Goal: Task Accomplishment & Management: Use online tool/utility

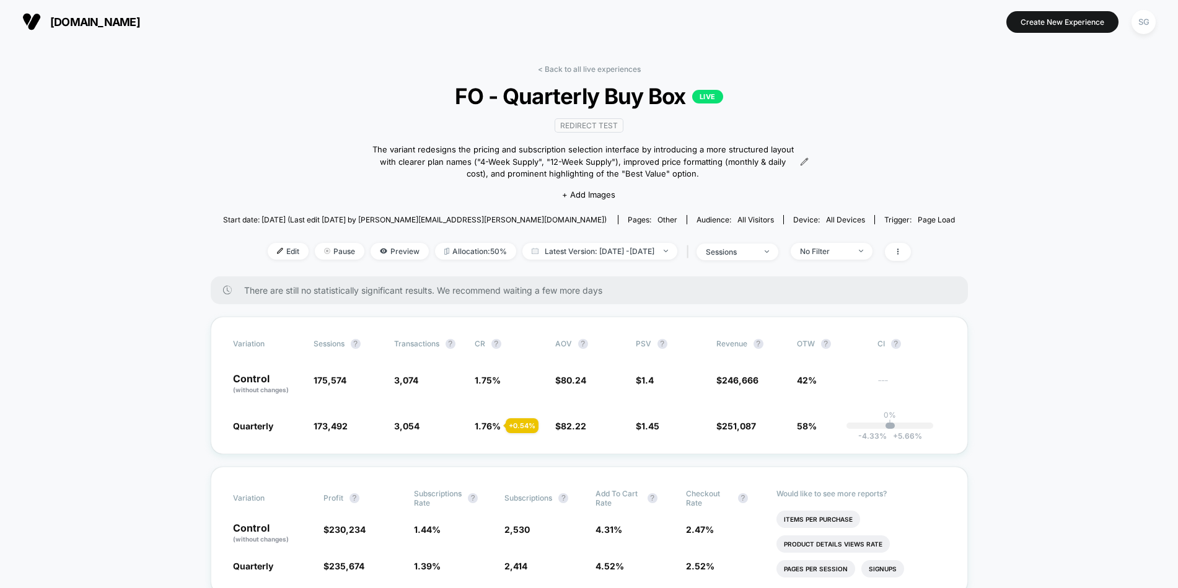
click at [64, 15] on span "[DOMAIN_NAME]" at bounding box center [95, 21] width 90 height 13
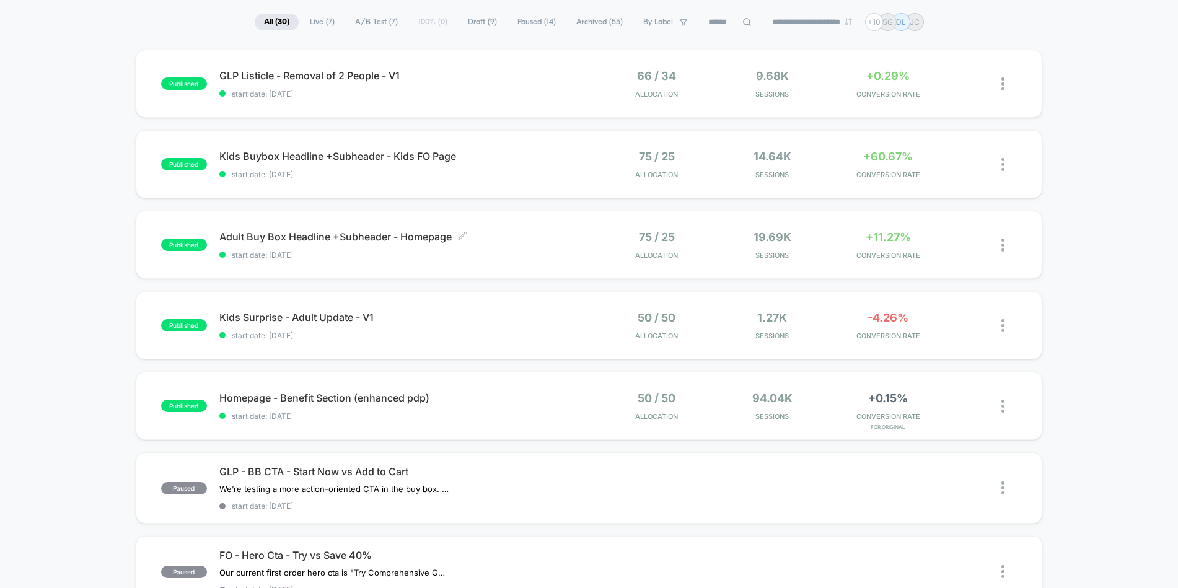
scroll to position [82, 0]
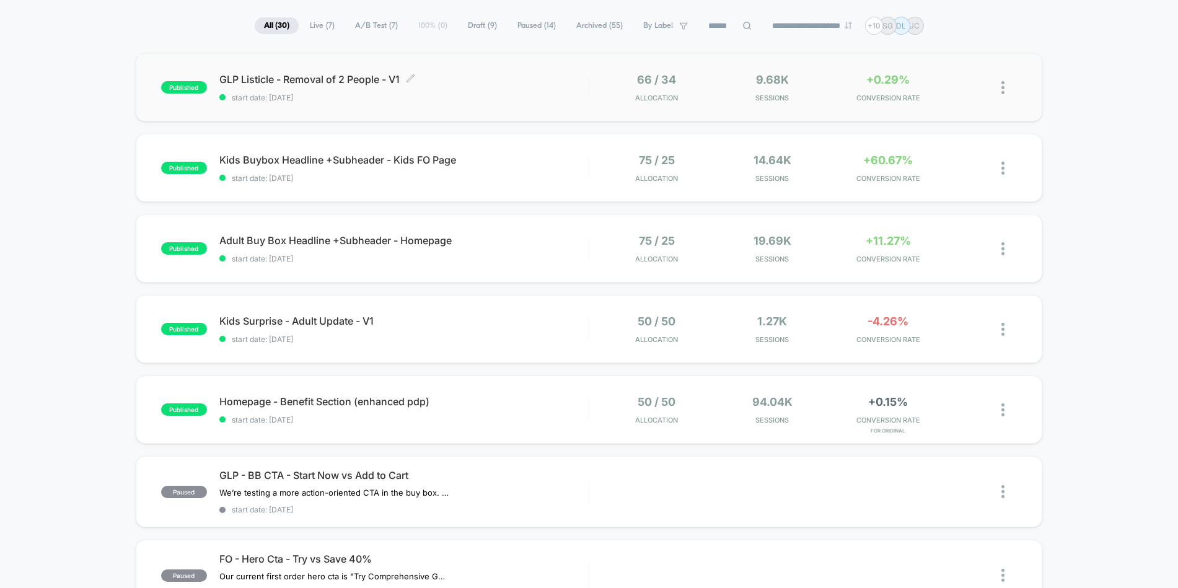
click at [369, 81] on span "GLP Listicle - Removal of 2 People - V1 Click to edit experience details" at bounding box center [403, 79] width 369 height 12
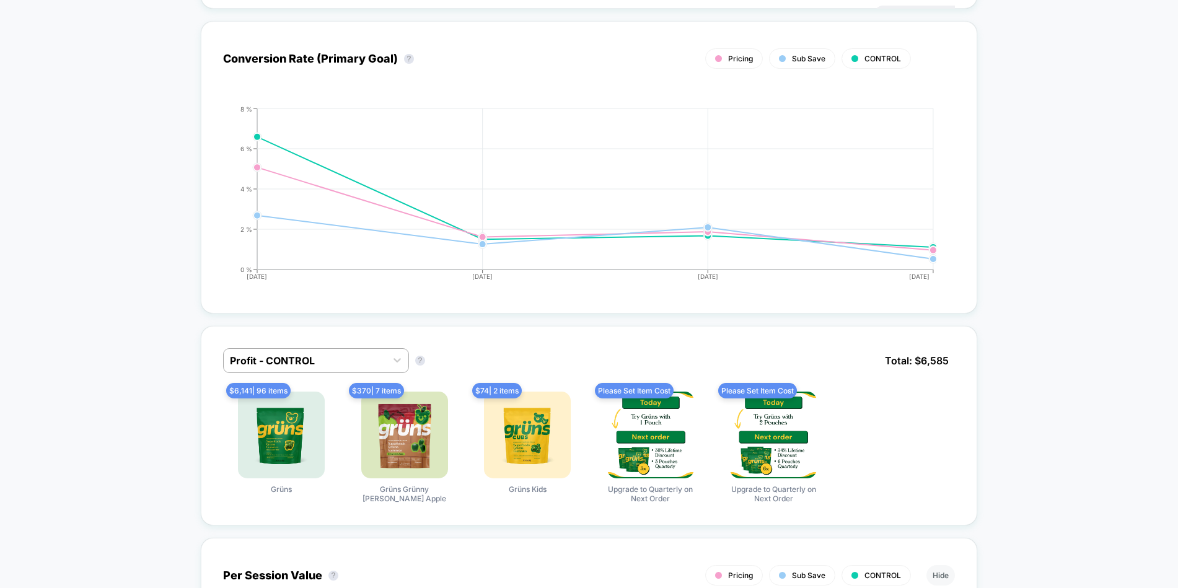
scroll to position [632, 0]
